Goal: Navigation & Orientation: Find specific page/section

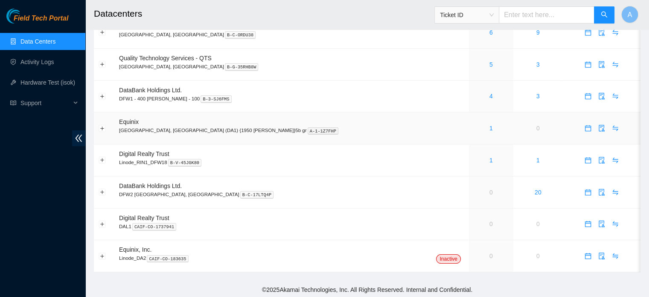
scroll to position [41, 0]
click at [490, 158] on link "1" at bounding box center [491, 160] width 3 height 7
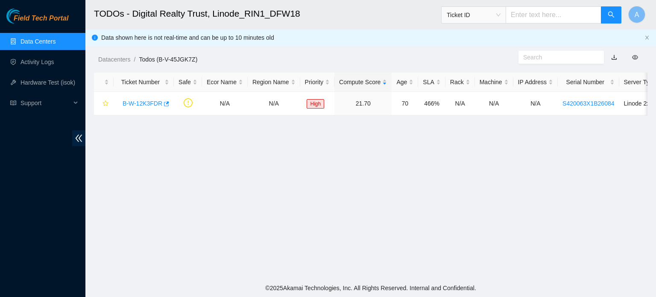
click at [43, 39] on link "Data Centers" at bounding box center [37, 41] width 35 height 7
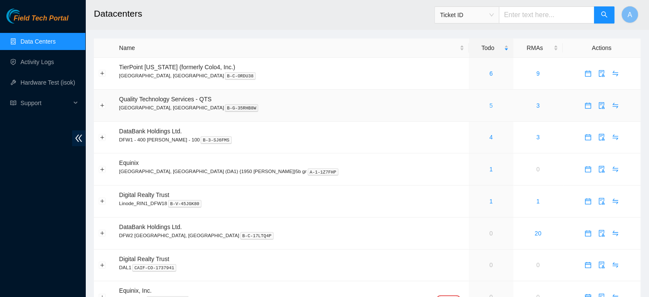
click at [490, 104] on link "5" at bounding box center [491, 105] width 3 height 7
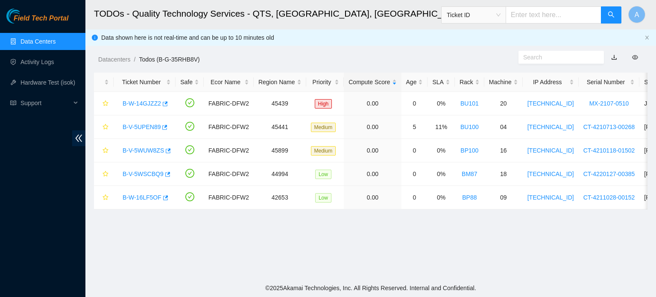
click at [56, 39] on link "Data Centers" at bounding box center [37, 41] width 35 height 7
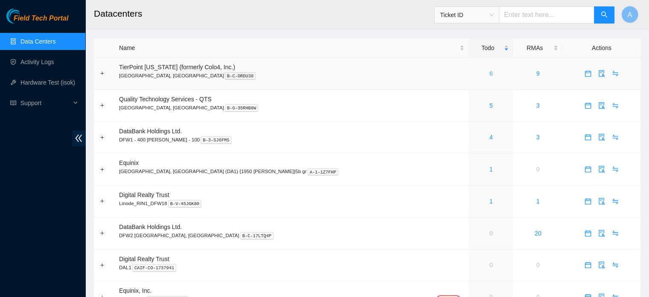
click at [490, 70] on link "6" at bounding box center [491, 73] width 3 height 7
